Goal: Information Seeking & Learning: Learn about a topic

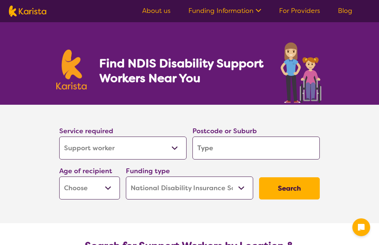
select select "Support worker"
select select "NDIS"
select select "Support worker"
select select "NDIS"
click at [229, 148] on input "search" at bounding box center [255, 148] width 127 height 23
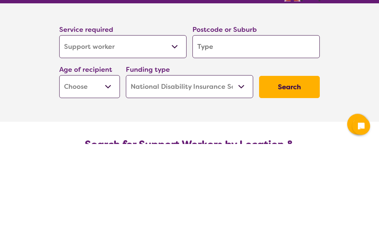
type input "5351"
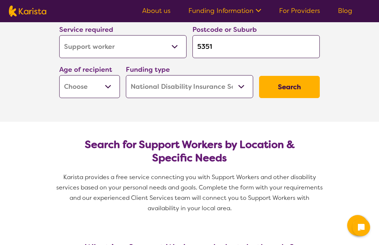
click at [104, 85] on select "Early Childhood - 0 to 9 Child - 10 to 11 Adolescent - 12 to 17 Adult - 18 to 6…" at bounding box center [89, 86] width 61 height 23
select select "AD"
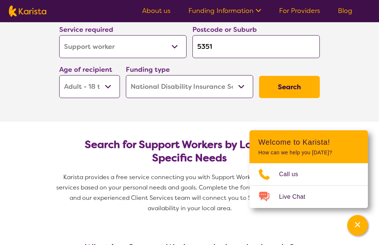
click at [239, 83] on select "Home Care Package (HCP) National Disability Insurance Scheme (NDIS) I don't know" at bounding box center [189, 86] width 127 height 23
click at [242, 85] on select "Home Care Package (HCP) National Disability Insurance Scheme (NDIS) I don't know" at bounding box center [189, 86] width 127 height 23
click at [296, 87] on button "Search" at bounding box center [289, 87] width 61 height 22
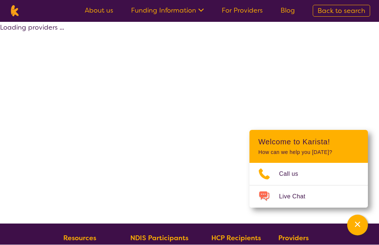
scroll to position [0, 0]
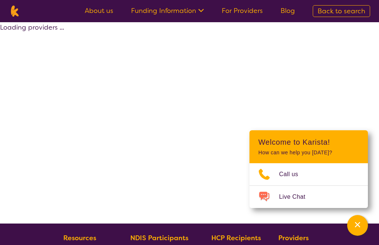
select select "NDIS"
select select "Support worker"
select select "AD"
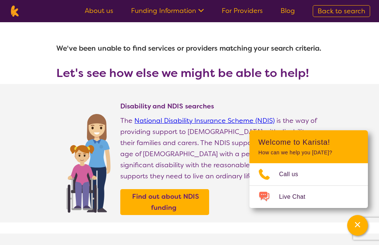
click at [349, 226] on button "Channel Menu" at bounding box center [357, 225] width 21 height 21
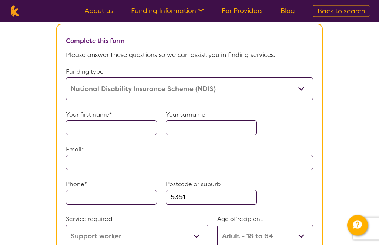
scroll to position [423, 0]
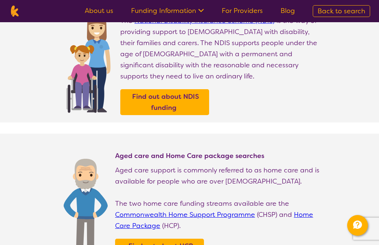
select select "Support worker"
select select "AD"
select select "NDIS"
select select "Support worker"
select select "AD"
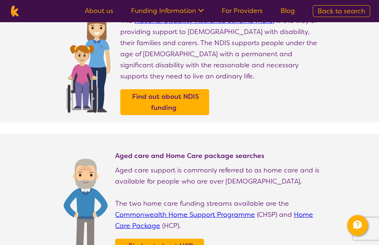
select select "NDIS"
